Goal: Transaction & Acquisition: Book appointment/travel/reservation

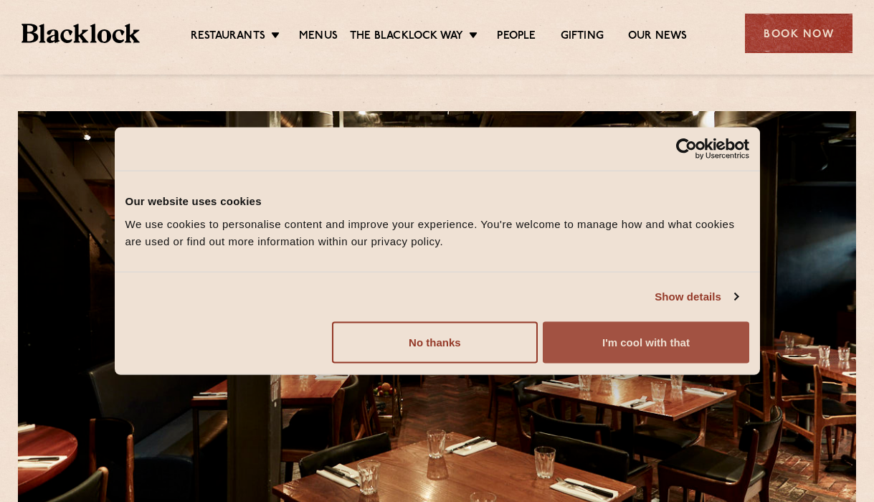
click at [700, 340] on button "I'm cool with that" at bounding box center [646, 342] width 206 height 42
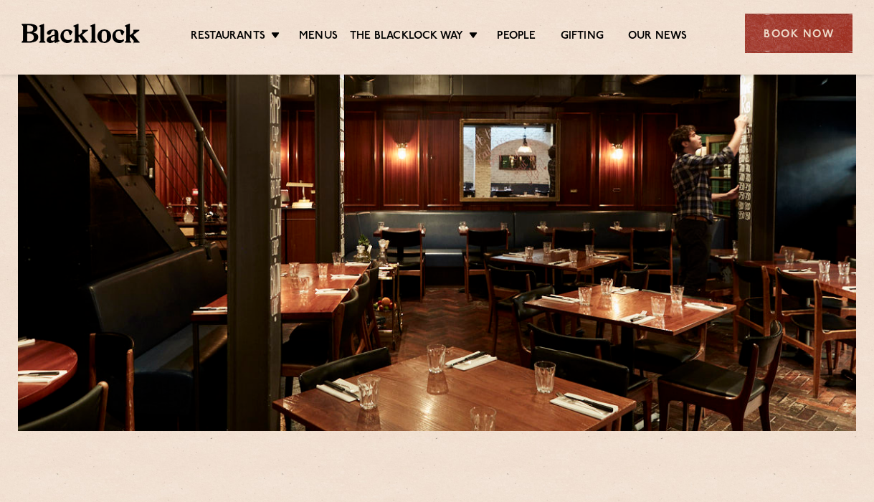
scroll to position [83, 0]
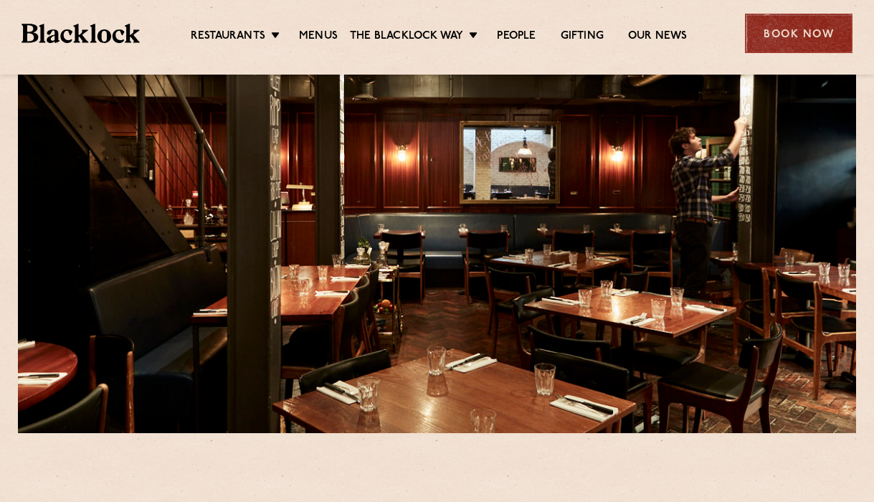
click at [773, 33] on div "Book Now" at bounding box center [799, 33] width 108 height 39
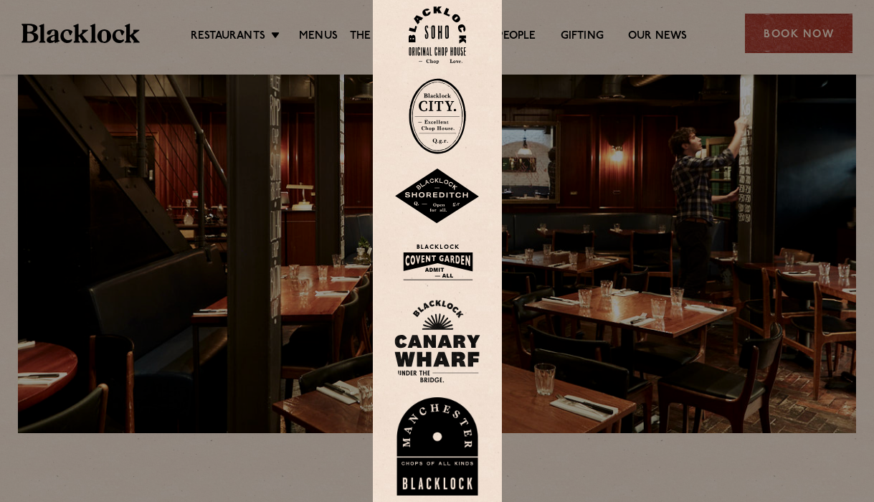
click at [437, 42] on img at bounding box center [437, 35] width 57 height 58
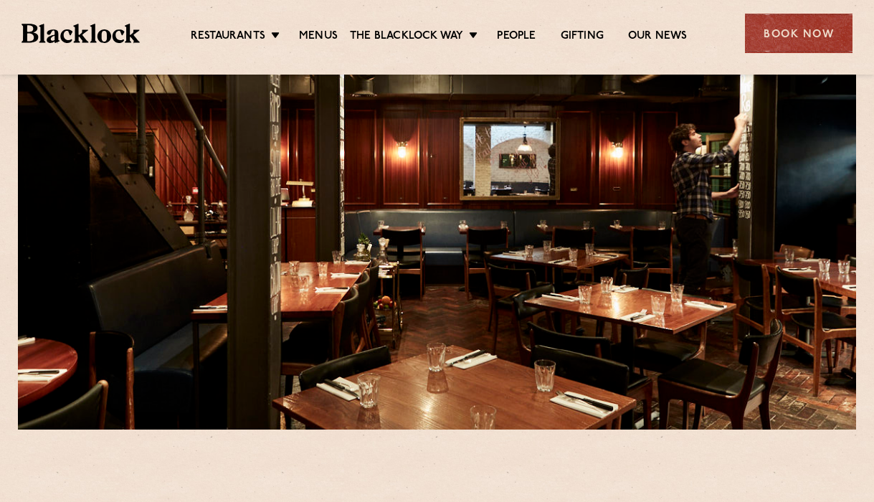
scroll to position [83, 0]
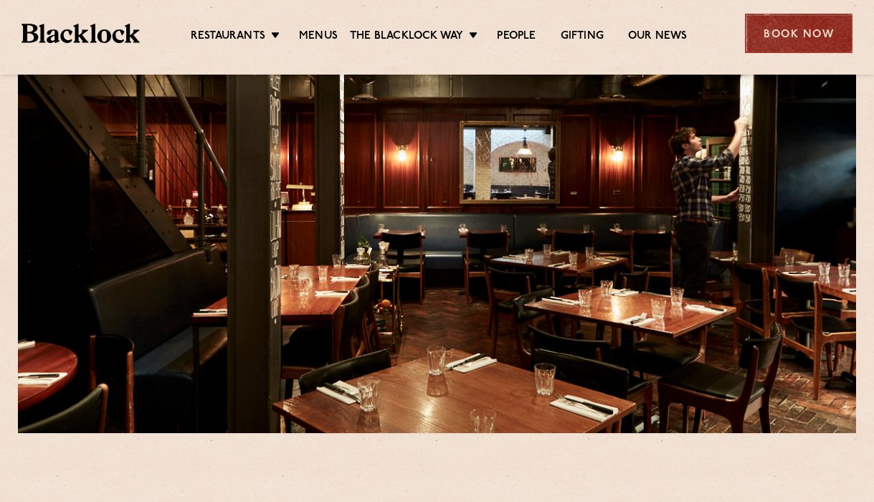
click at [832, 39] on div "Book Now" at bounding box center [799, 33] width 108 height 39
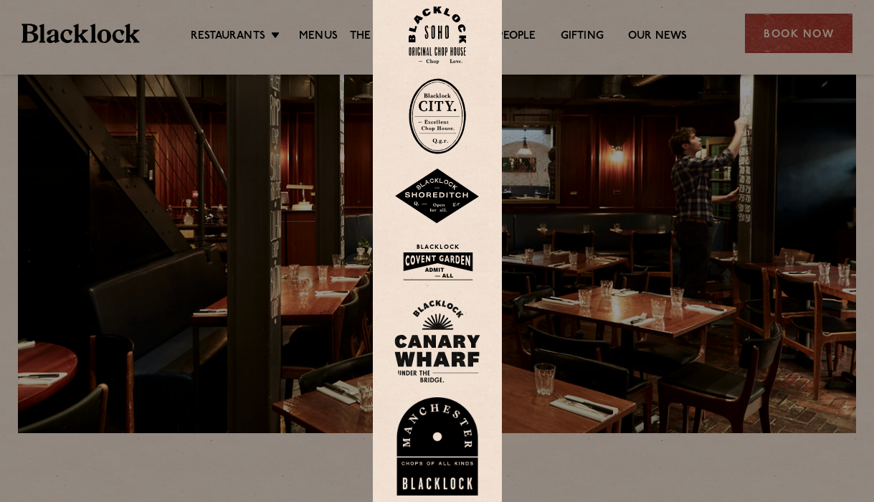
click at [433, 44] on img at bounding box center [437, 35] width 57 height 58
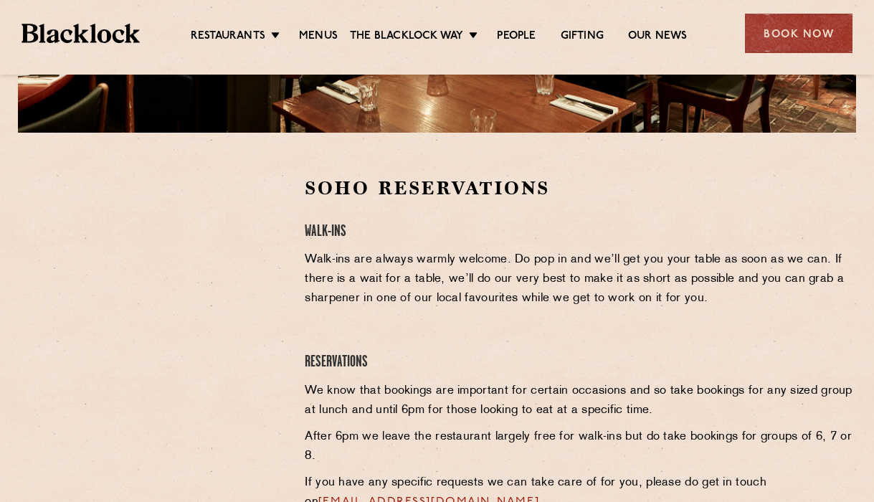
scroll to position [399, 0]
